Goal: Task Accomplishment & Management: Complete application form

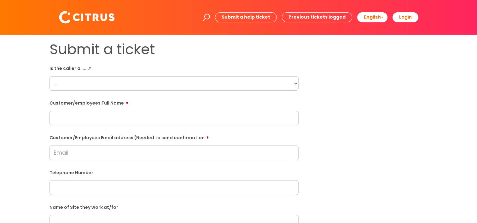
drag, startPoint x: 76, startPoint y: 82, endPoint x: 144, endPoint y: 86, distance: 68.2
click at [76, 82] on select "... Citrus Customer Citrus Employee [DEMOGRAPHIC_DATA] Supplier" at bounding box center [173, 83] width 249 height 14
select select "Citrus Employee"
click at [49, 76] on select "... Citrus Customer Citrus Employee [DEMOGRAPHIC_DATA] Supplier" at bounding box center [173, 83] width 249 height 14
click at [37, 101] on div "Submit a ticket Is the caller a ......? ... Citrus Customer Citrus Employee [DE…" at bounding box center [238, 222] width 464 height 363
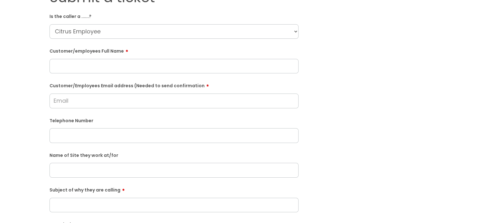
scroll to position [63, 0]
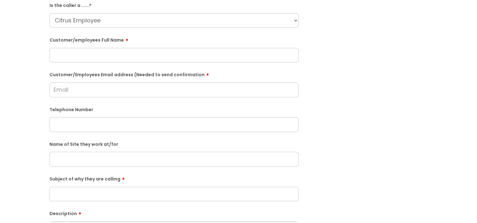
click at [145, 57] on input "text" at bounding box center [173, 55] width 249 height 14
paste input "[PERSON_NAME]"
type input "[PERSON_NAME]"
click at [11, 76] on div "Submit a ticket Is the caller a ......? ... Citrus Customer Citrus Employee [DE…" at bounding box center [238, 159] width 464 height 363
click at [75, 91] on input "Customer/Employees Email address (Needed to send confirmation" at bounding box center [173, 90] width 249 height 14
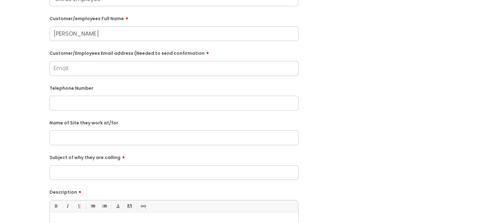
scroll to position [95, 0]
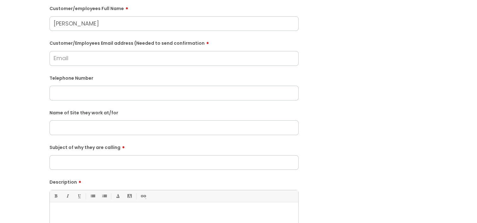
drag, startPoint x: 19, startPoint y: 80, endPoint x: 15, endPoint y: 82, distance: 4.7
click at [19, 80] on div "Submit a ticket Is the caller a ......? ... Citrus Customer Citrus Employee [DE…" at bounding box center [238, 127] width 464 height 363
click at [94, 60] on input "Customer/Employees Email address (Needed to send confirmation" at bounding box center [173, 58] width 249 height 14
click at [89, 87] on input "text" at bounding box center [173, 93] width 249 height 14
paste input "07897575262"
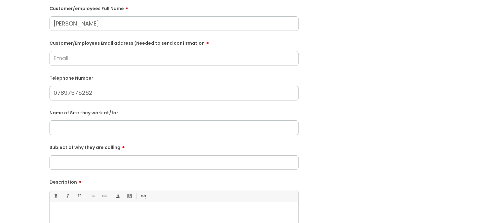
type input "07897575262"
click at [10, 94] on div "Submit a ticket Is the caller a ......? ... Citrus Customer Citrus Employee [DE…" at bounding box center [238, 127] width 464 height 363
click at [20, 123] on div "Submit a ticket Is the caller a ......? ... Citrus Customer Citrus Employee [DE…" at bounding box center [238, 127] width 464 height 363
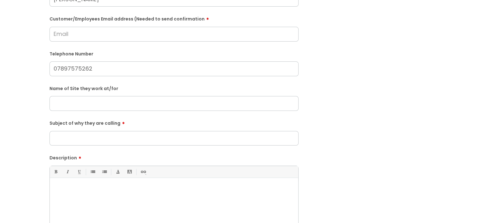
scroll to position [126, 0]
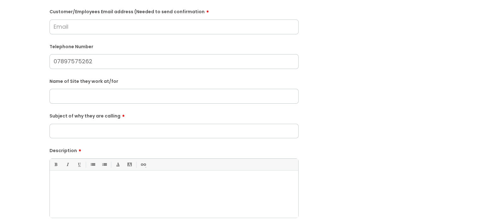
drag, startPoint x: 79, startPoint y: 26, endPoint x: 73, endPoint y: 30, distance: 6.9
click at [79, 26] on input "Customer/Employees Email address (Needed to send confirmation" at bounding box center [173, 27] width 249 height 14
paste input "r.kousar1981@gmail.com"
type input "r.kousar1981@gmail.com"
click at [26, 77] on div "Submit a ticket Is the caller a ......? ... Citrus Customer Citrus Employee Con…" at bounding box center [238, 96] width 464 height 363
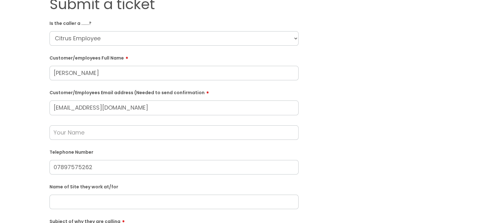
scroll to position [32, 0]
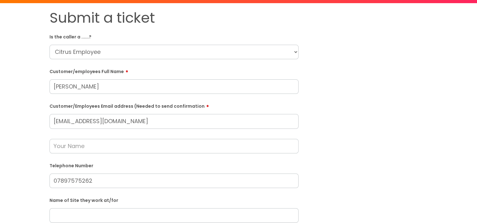
click at [33, 114] on div "Submit a ticket Is the caller a ......? ... Citrus Customer Citrus Employee Con…" at bounding box center [238, 203] width 464 height 388
click at [34, 128] on div "Submit a ticket Is the caller a ......? ... Citrus Customer Citrus Employee Con…" at bounding box center [238, 203] width 464 height 388
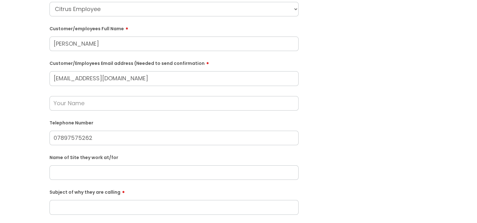
scroll to position [95, 0]
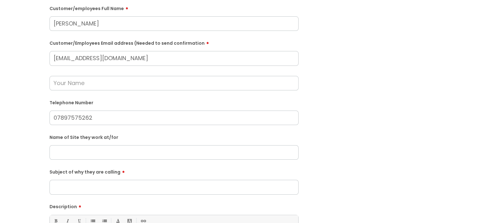
click at [85, 87] on input "text" at bounding box center [173, 83] width 249 height 14
click at [36, 86] on div "Submit a ticket Is the caller a ......? ... Citrus Customer Citrus Employee Con…" at bounding box center [238, 140] width 464 height 388
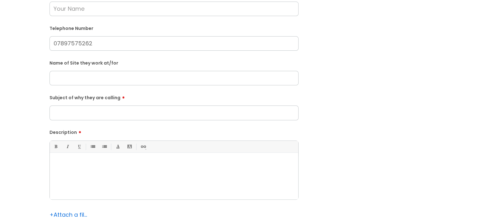
scroll to position [189, 0]
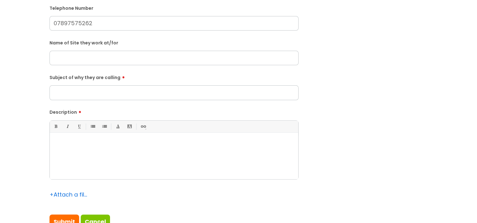
click at [68, 91] on input "Subject of why they are calling" at bounding box center [173, 92] width 249 height 14
type input "Absence"
click at [87, 145] on p at bounding box center [174, 144] width 239 height 6
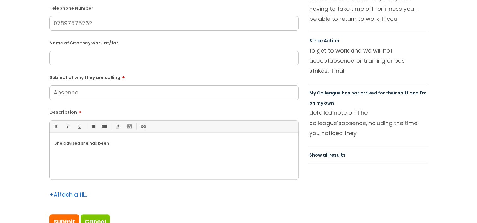
click at [225, 145] on p "She advised she has been" at bounding box center [174, 144] width 239 height 6
click at [174, 159] on div "She advised she has been off for three" at bounding box center [174, 157] width 248 height 43
click at [111, 143] on p "She advised she has been off for three days" at bounding box center [174, 144] width 239 height 6
click at [152, 143] on p "She advised she has been in hospital for three days" at bounding box center [174, 144] width 239 height 6
click at [180, 148] on div "She advised she has been in hospital for three days" at bounding box center [174, 157] width 248 height 43
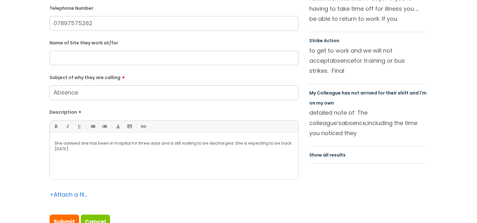
copy p "She advised she has been in hospital for three days and is still waiting to be …"
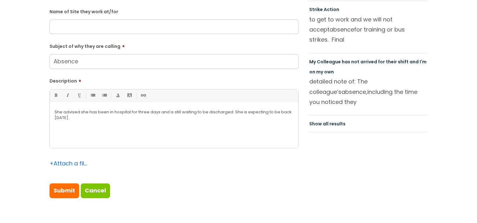
scroll to position [221, 0]
click at [27, 124] on div "Submit a ticket Is the caller a ......? ... Citrus Customer Citrus Employee Con…" at bounding box center [238, 14] width 464 height 388
click at [71, 191] on input "Submit" at bounding box center [64, 190] width 30 height 14
type input "Please Wait..."
